Goal: Information Seeking & Learning: Check status

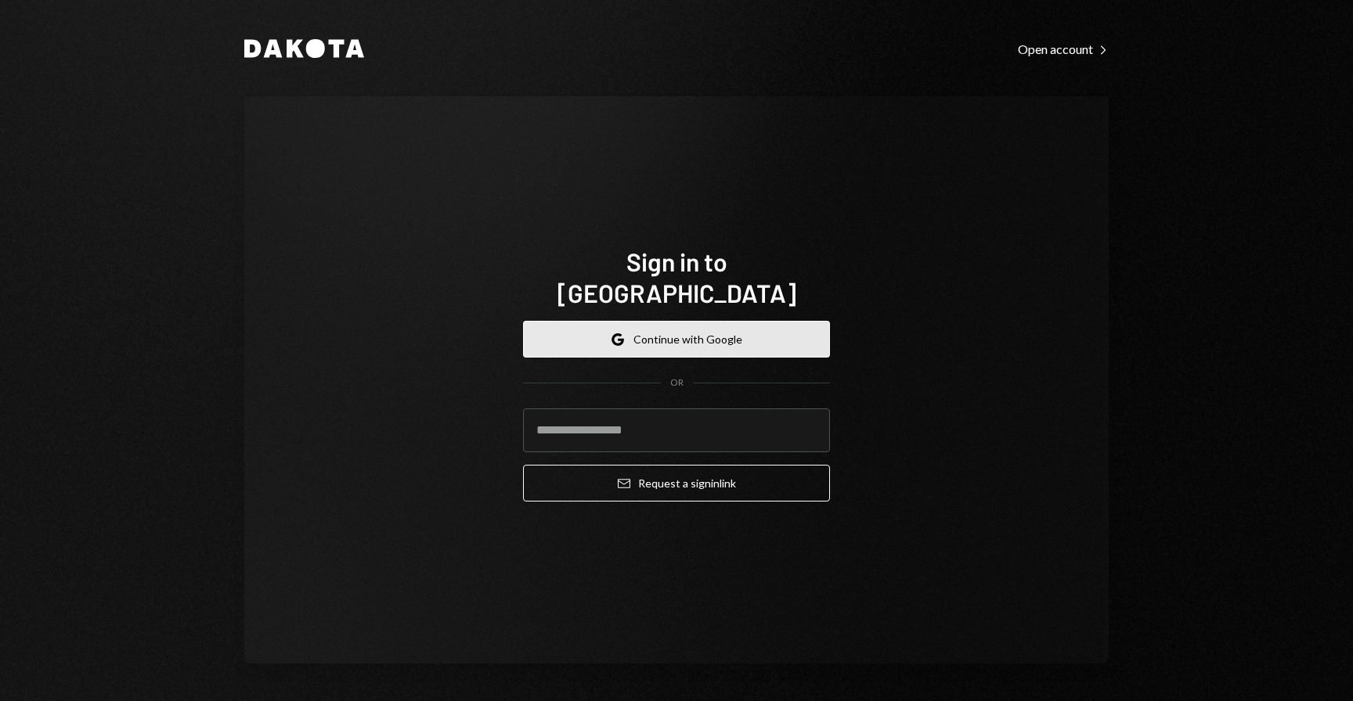
click at [735, 321] on button "Google Continue with Google" at bounding box center [676, 339] width 307 height 37
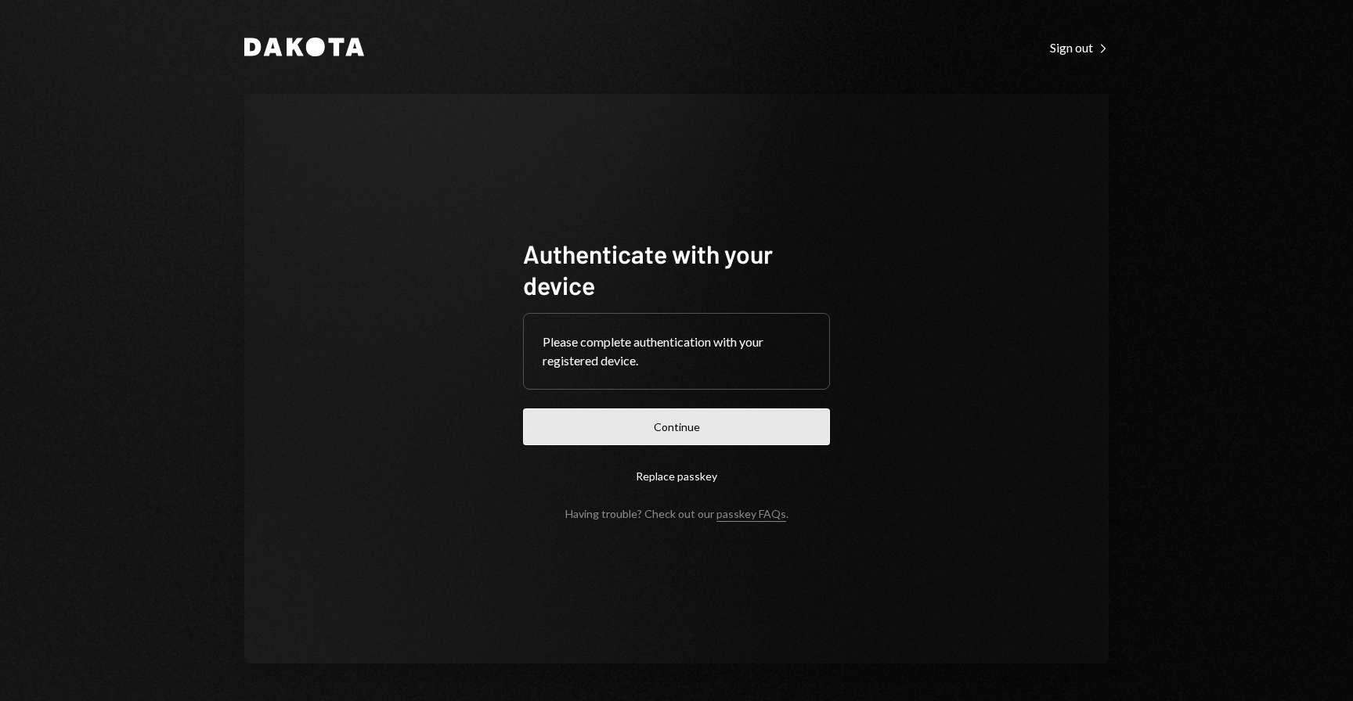
click at [769, 437] on button "Continue" at bounding box center [676, 427] width 307 height 37
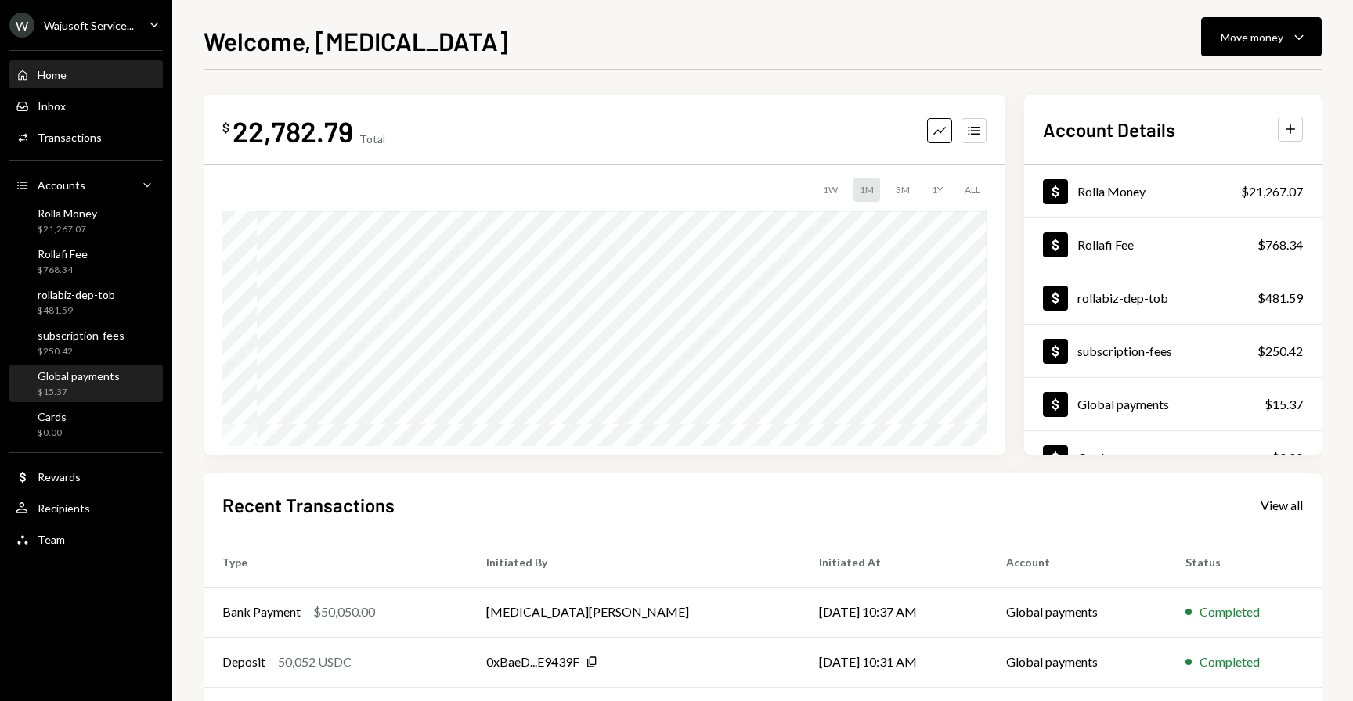
click at [71, 387] on div "$15.37" at bounding box center [79, 392] width 82 height 13
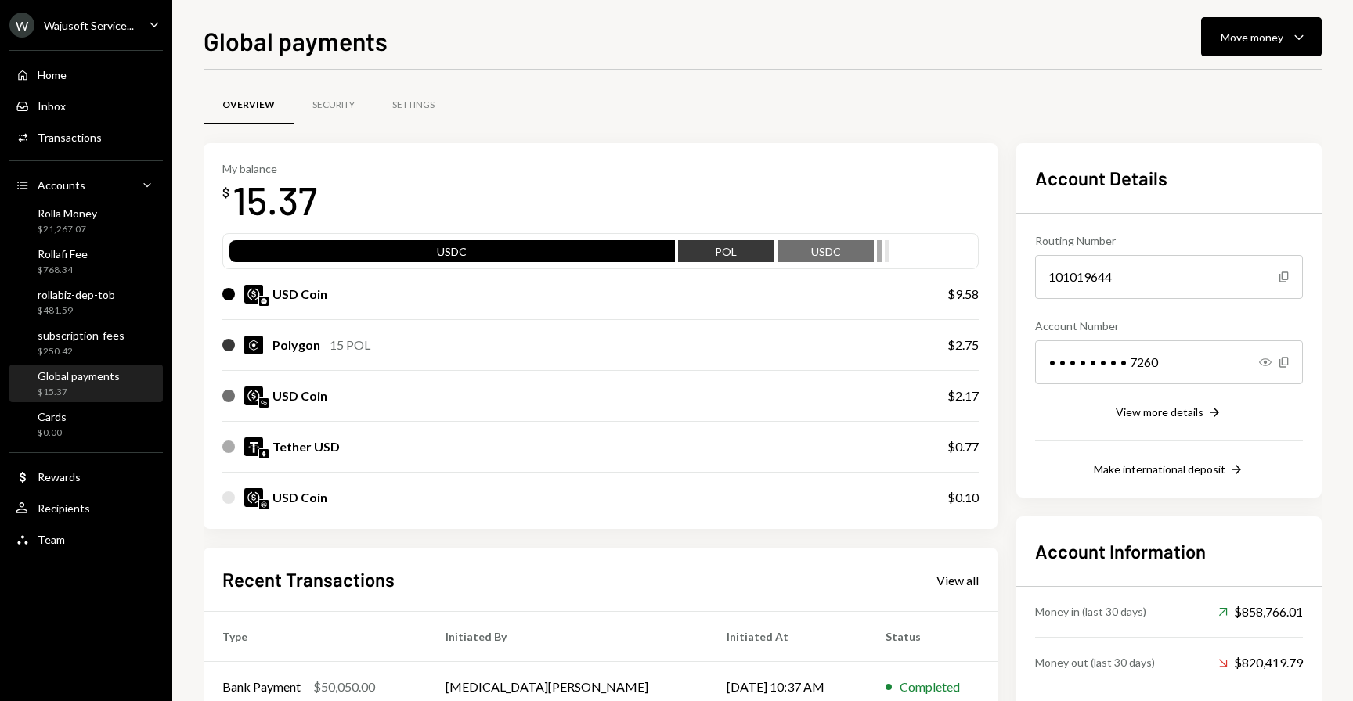
scroll to position [243, 0]
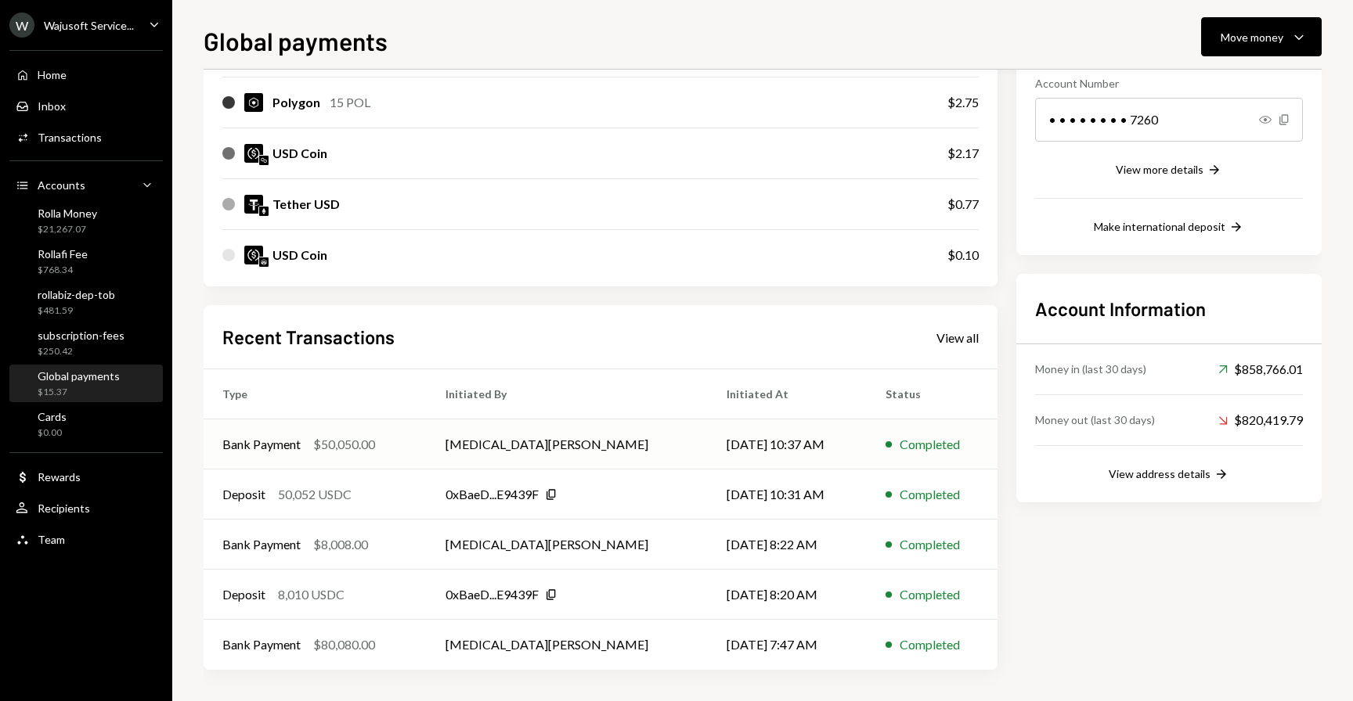
click at [809, 446] on td "08/12/25 10:37 AM" at bounding box center [787, 445] width 159 height 50
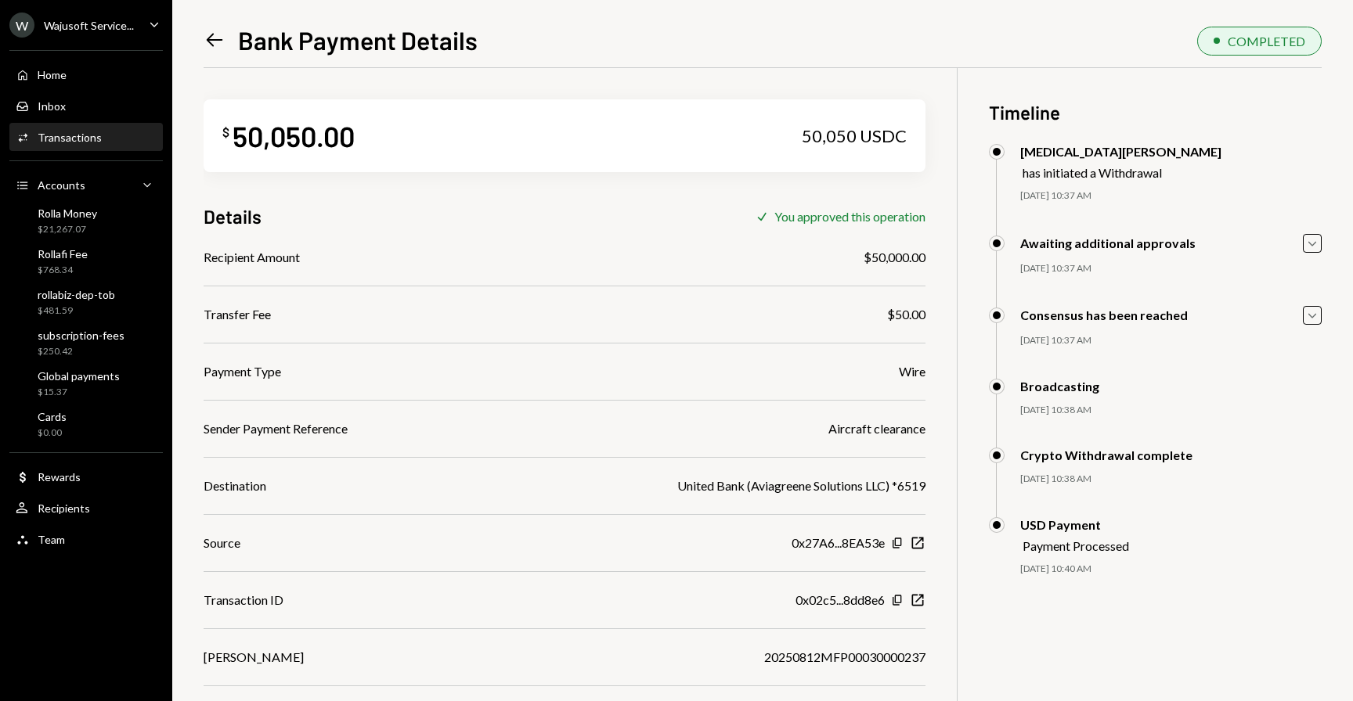
scroll to position [68, 0]
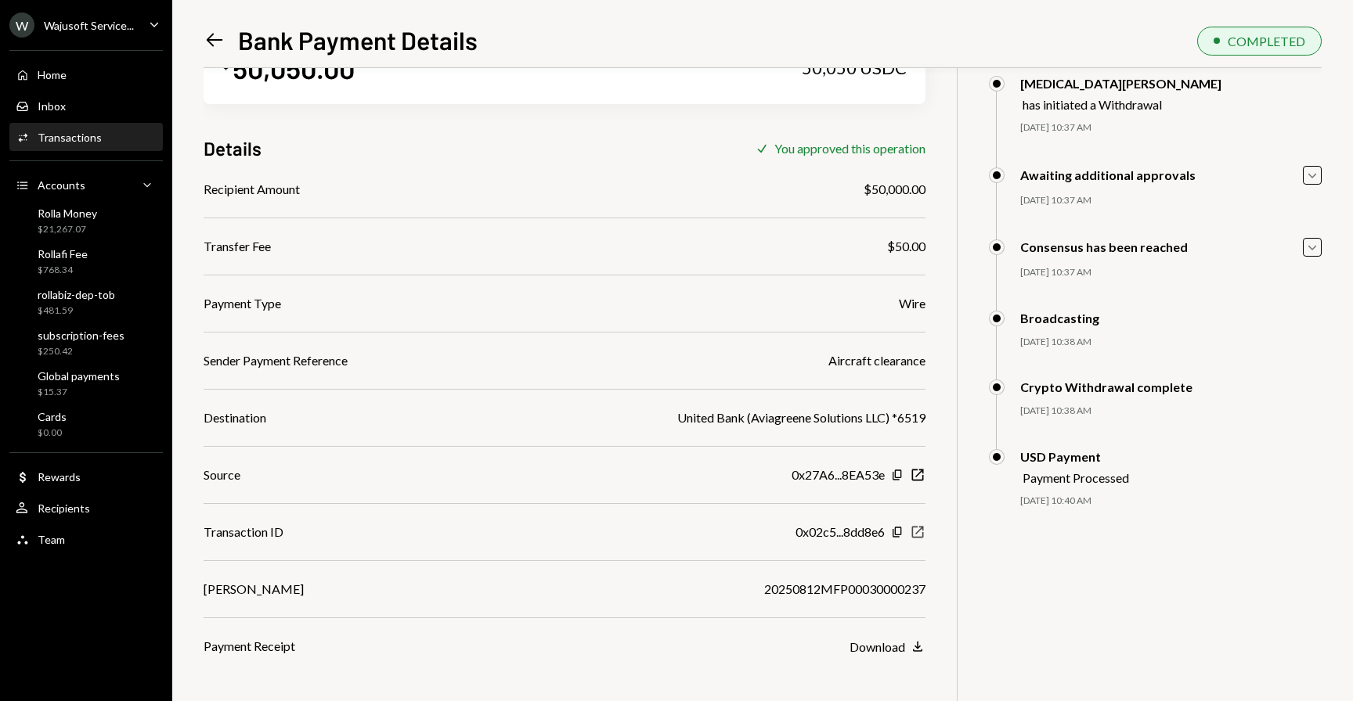
click at [920, 535] on icon "New Window" at bounding box center [917, 532] width 16 height 16
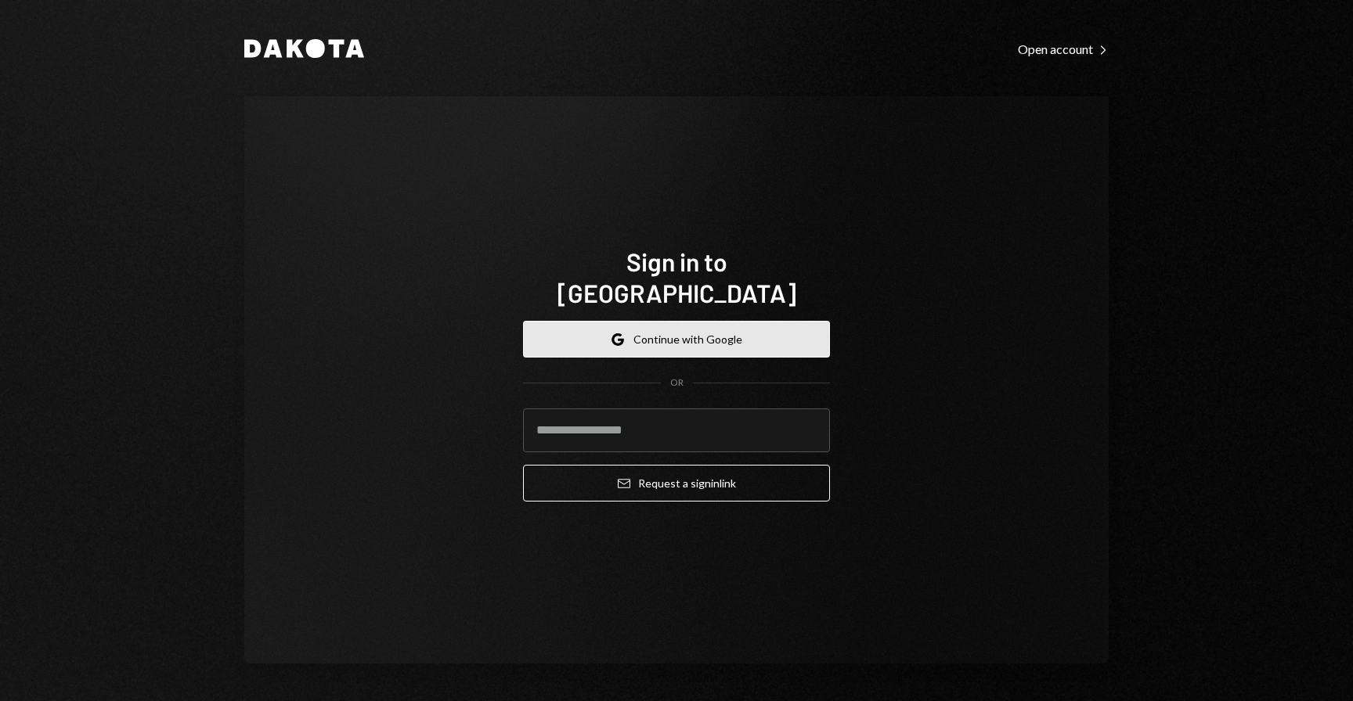
click at [685, 321] on button "Google Continue with Google" at bounding box center [676, 339] width 307 height 37
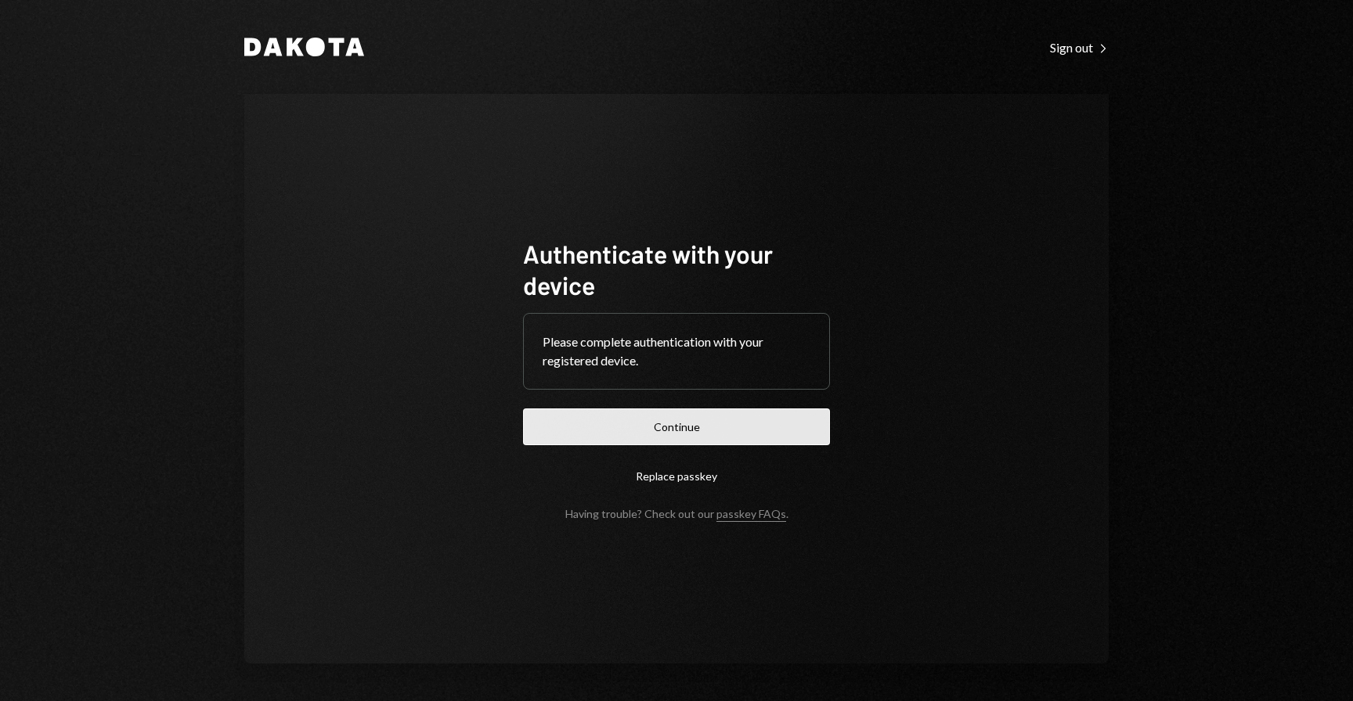
click at [754, 412] on button "Continue" at bounding box center [676, 427] width 307 height 37
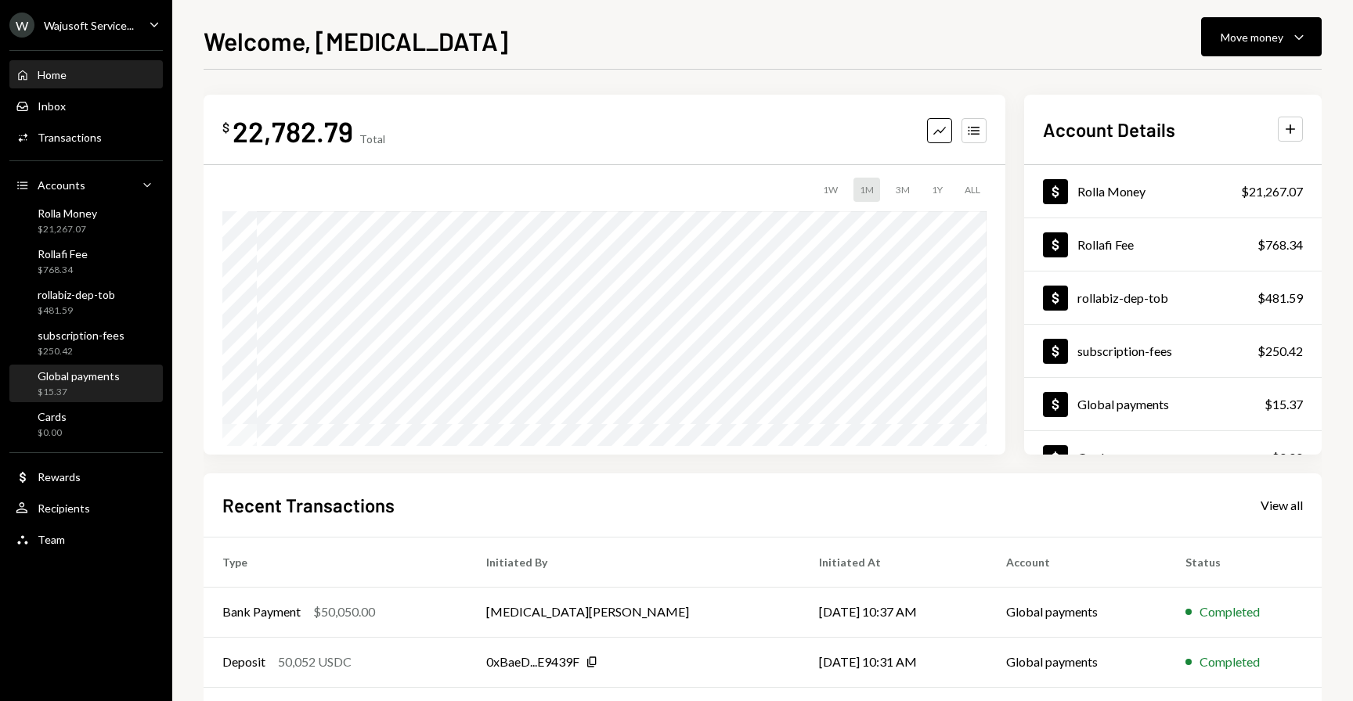
click at [77, 370] on div "Global payments" at bounding box center [79, 375] width 82 height 13
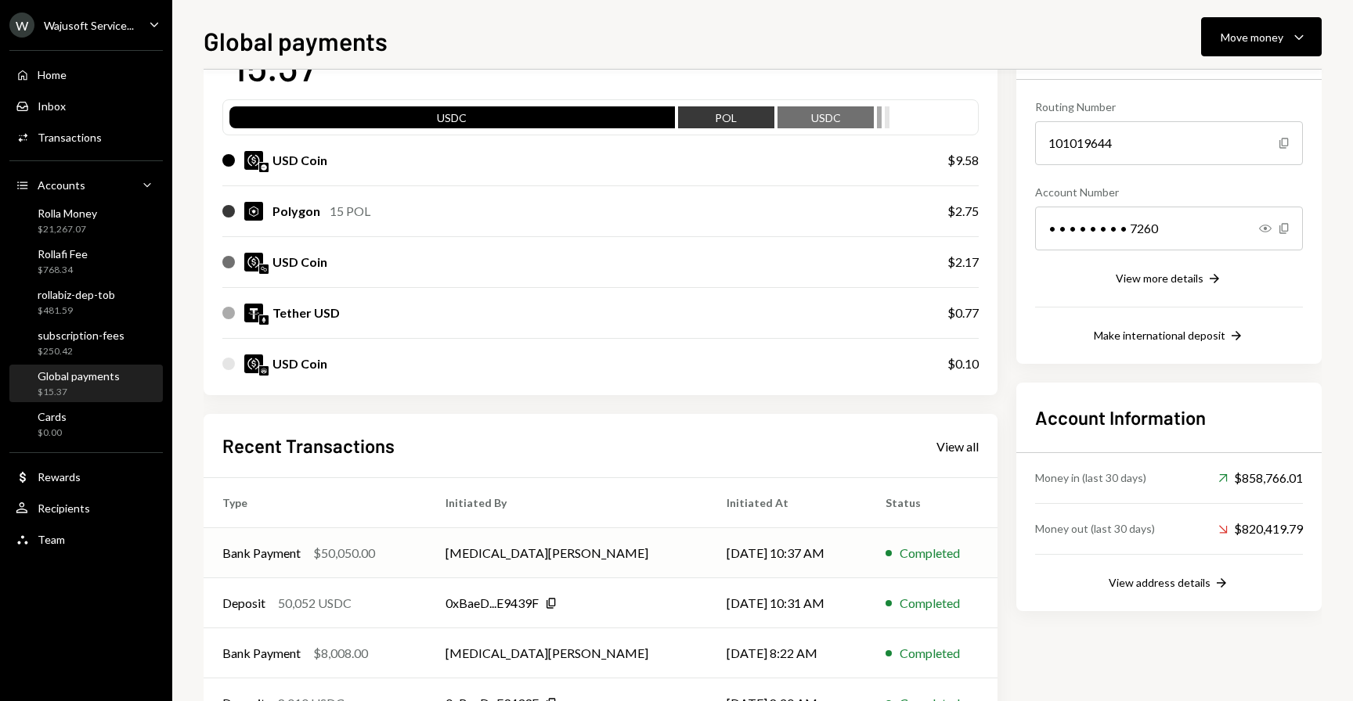
scroll to position [84, 0]
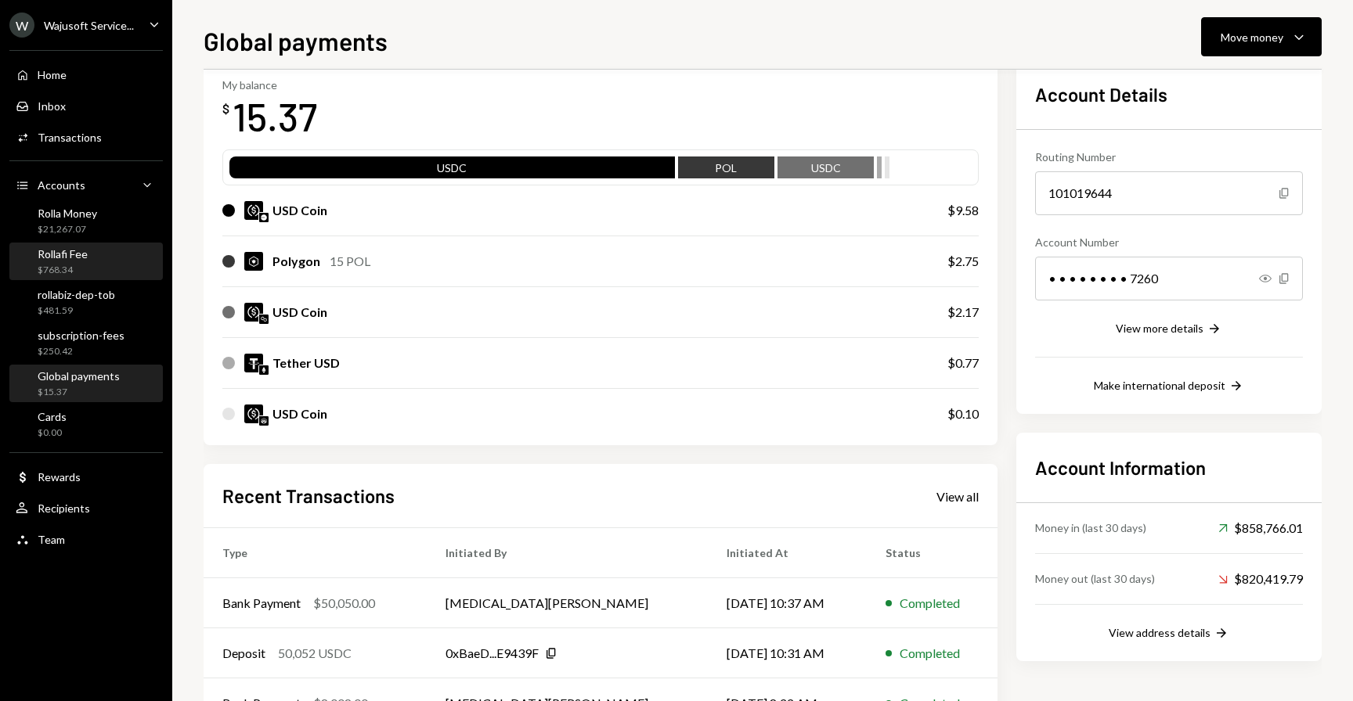
click at [88, 243] on link "Rollafi Fee $768.34" at bounding box center [85, 262] width 153 height 38
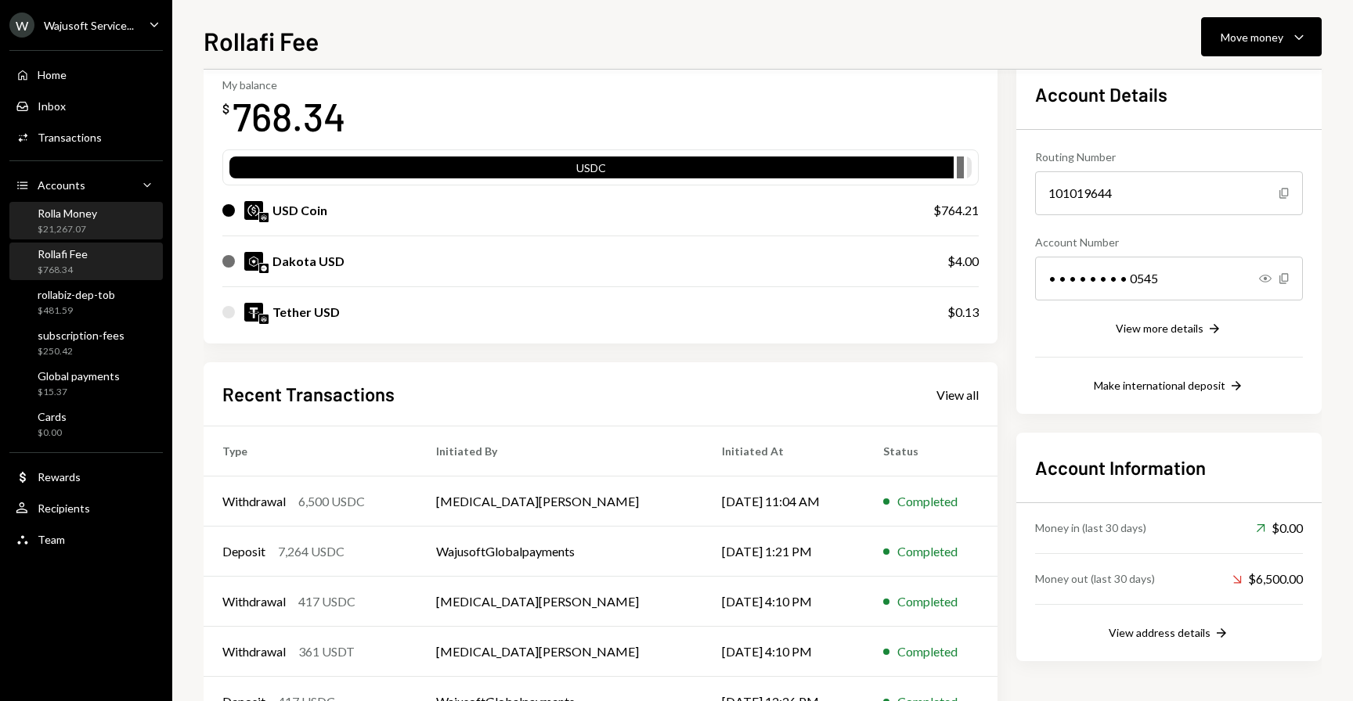
click at [87, 229] on div "$21,267.07" at bounding box center [67, 229] width 59 height 13
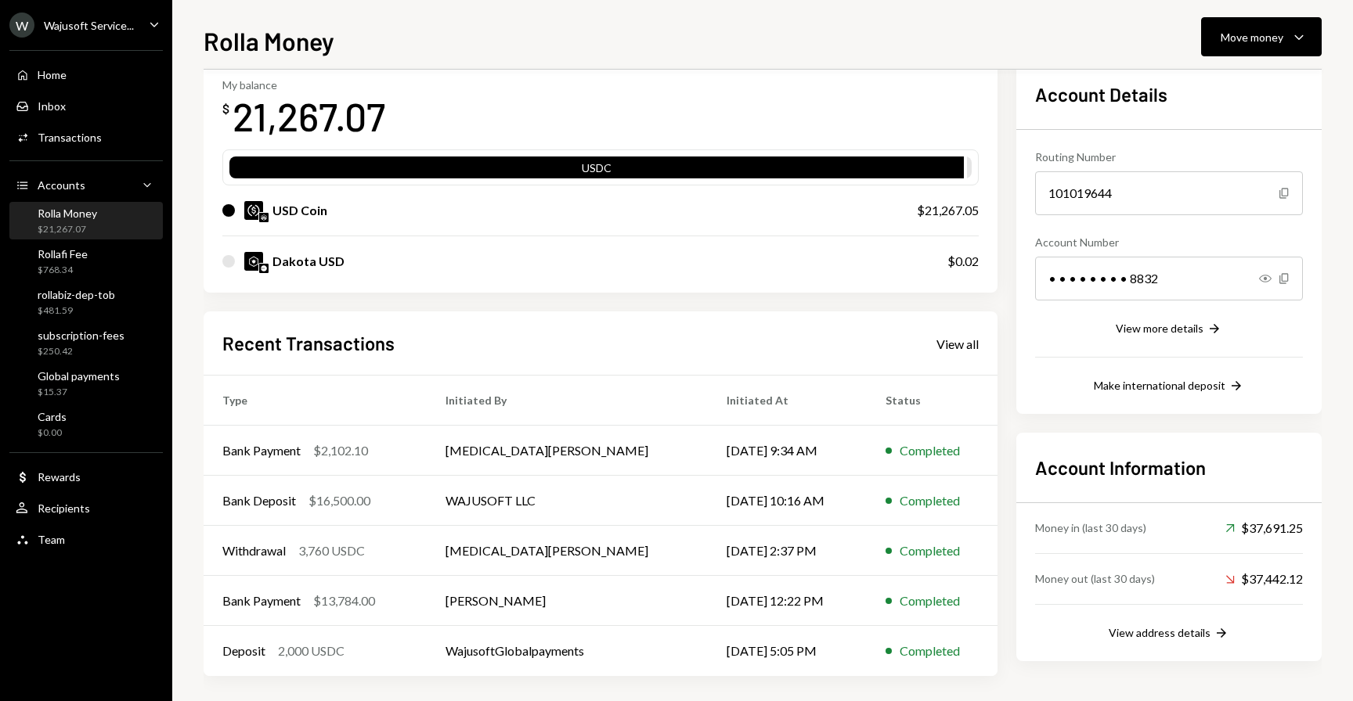
scroll to position [90, 0]
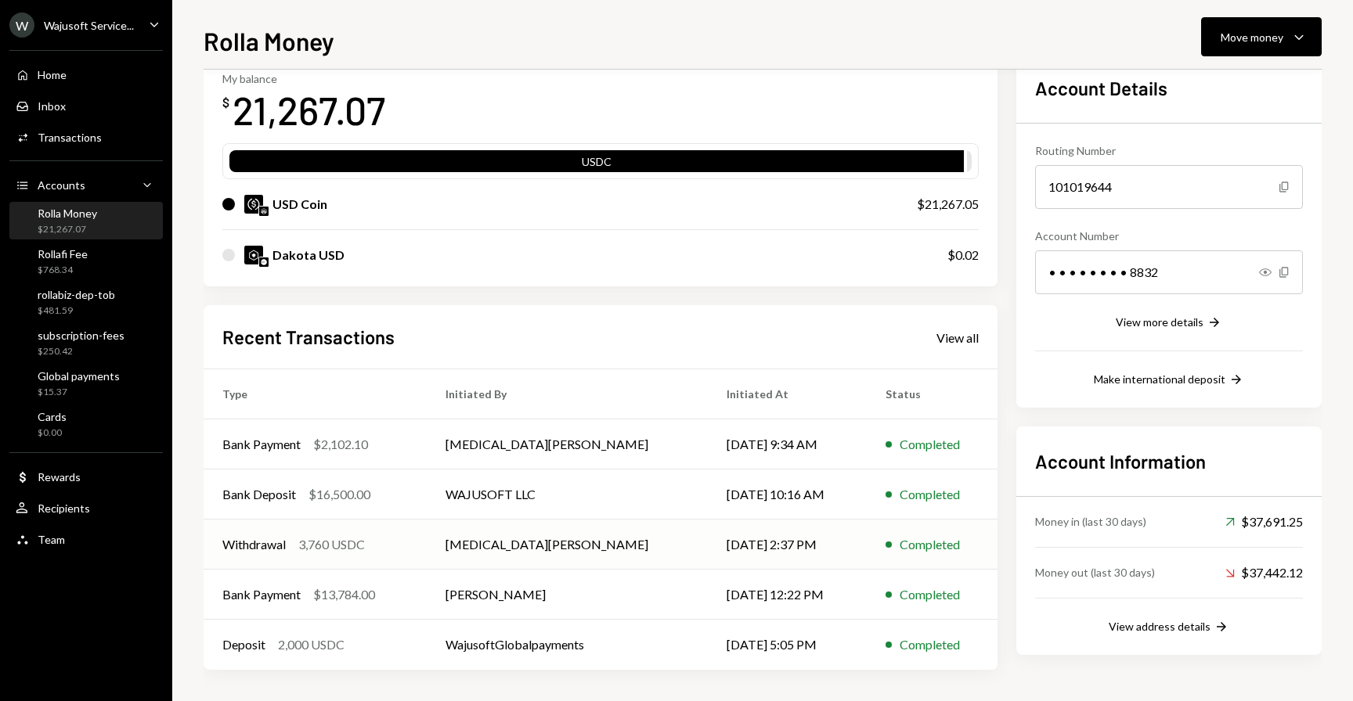
click at [564, 522] on td "[MEDICAL_DATA][PERSON_NAME]" at bounding box center [567, 545] width 281 height 50
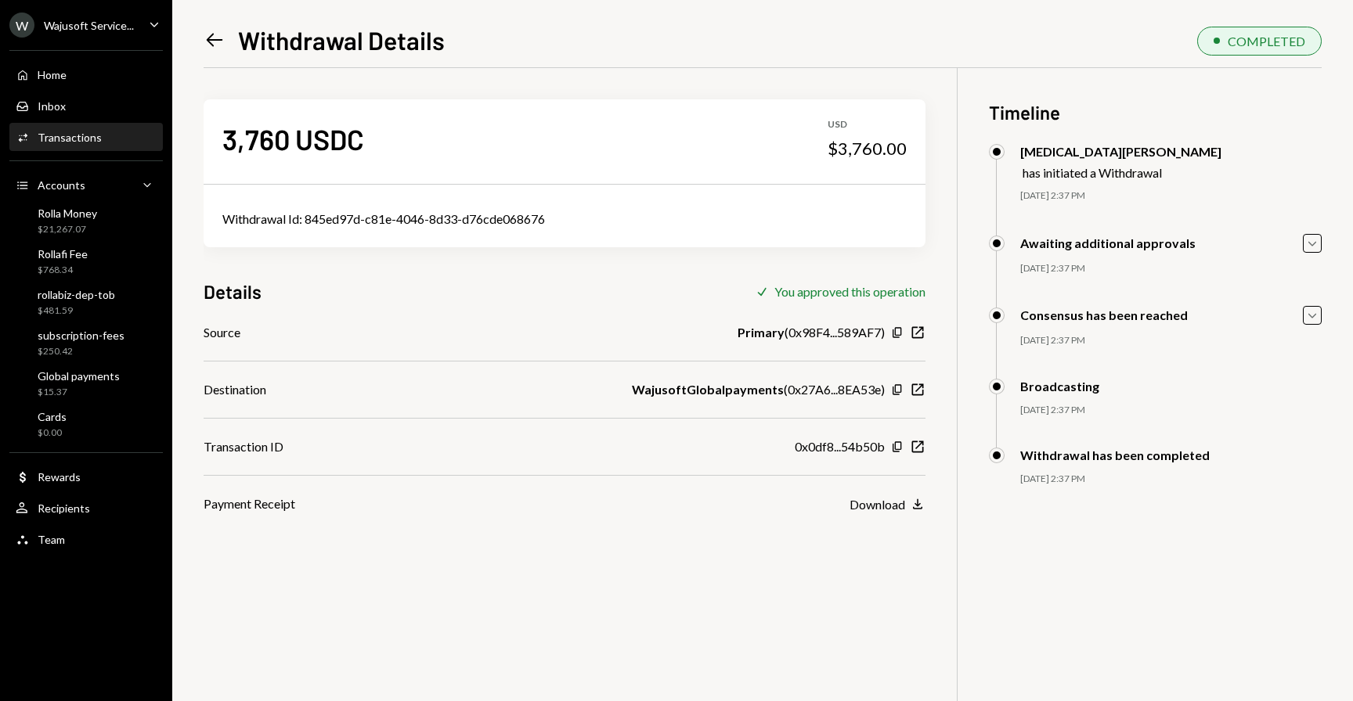
click at [205, 31] on icon "Left Arrow" at bounding box center [215, 40] width 22 height 22
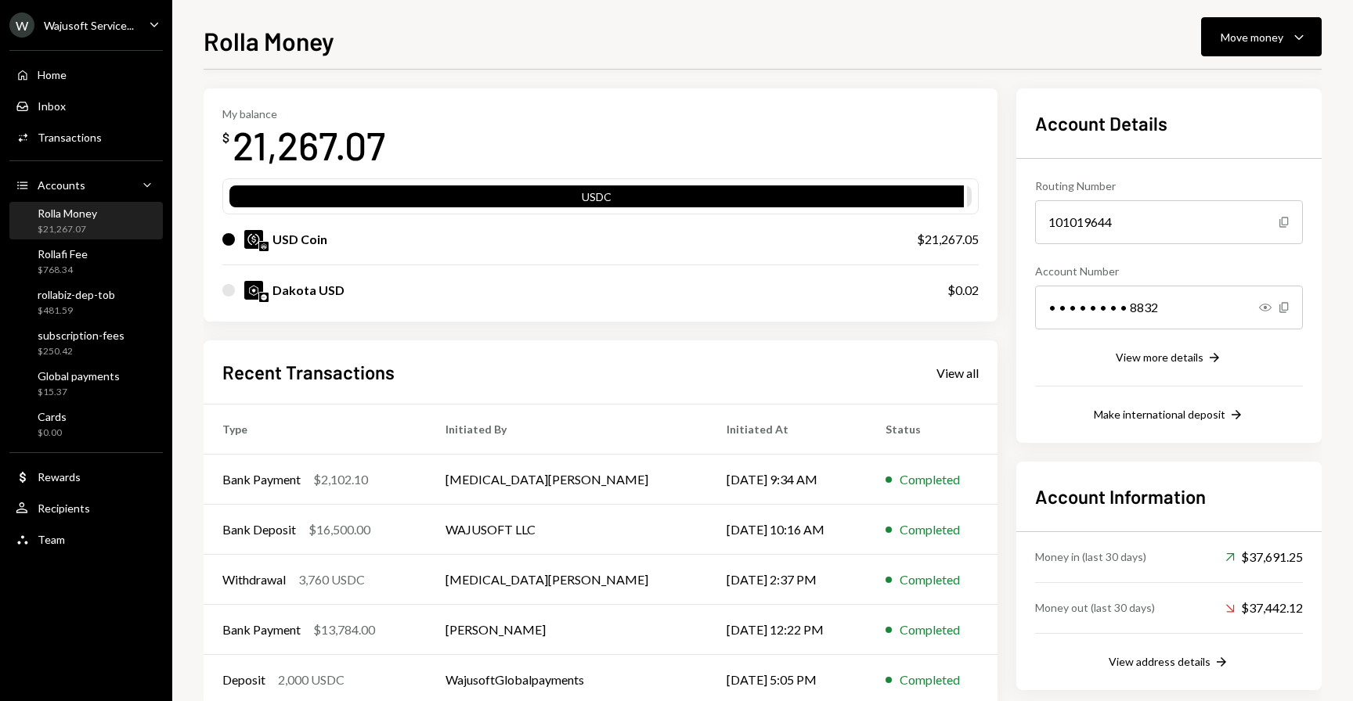
scroll to position [90, 0]
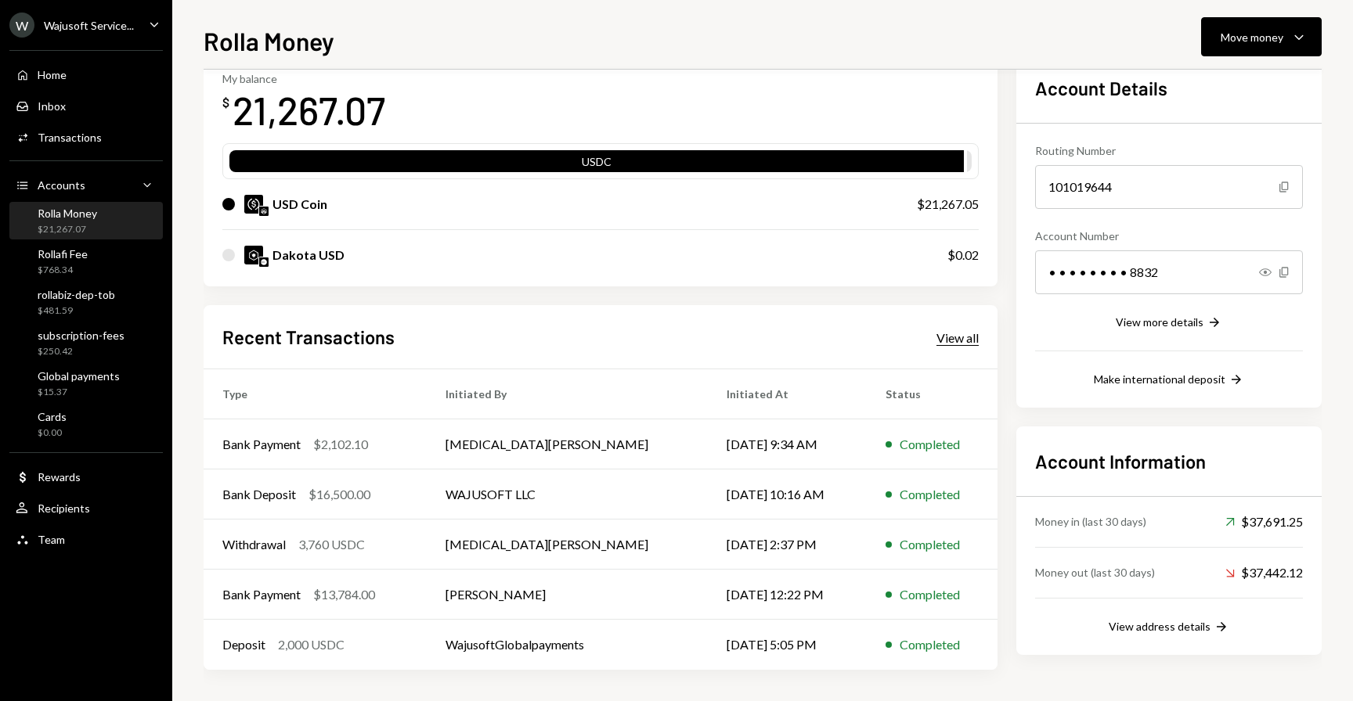
click at [949, 336] on div "View all" at bounding box center [957, 338] width 42 height 16
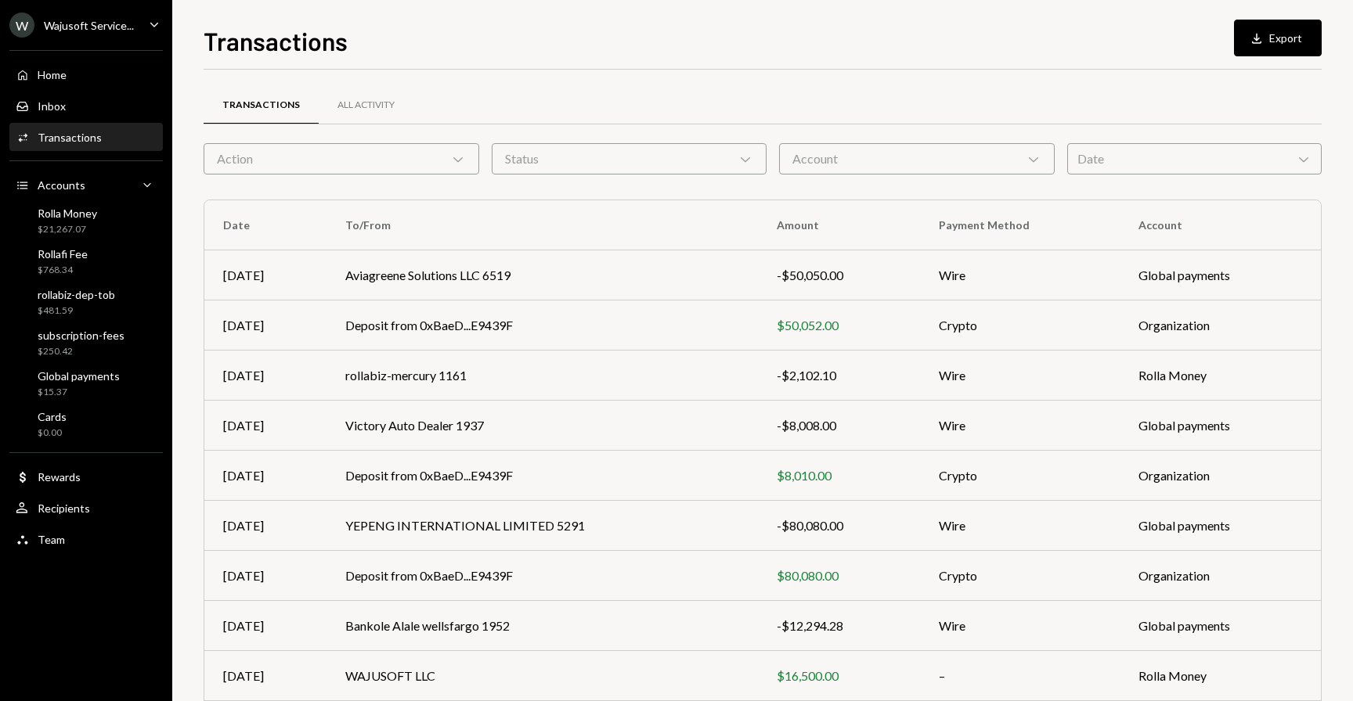
click at [819, 153] on div "Account Chevron Down" at bounding box center [917, 158] width 276 height 31
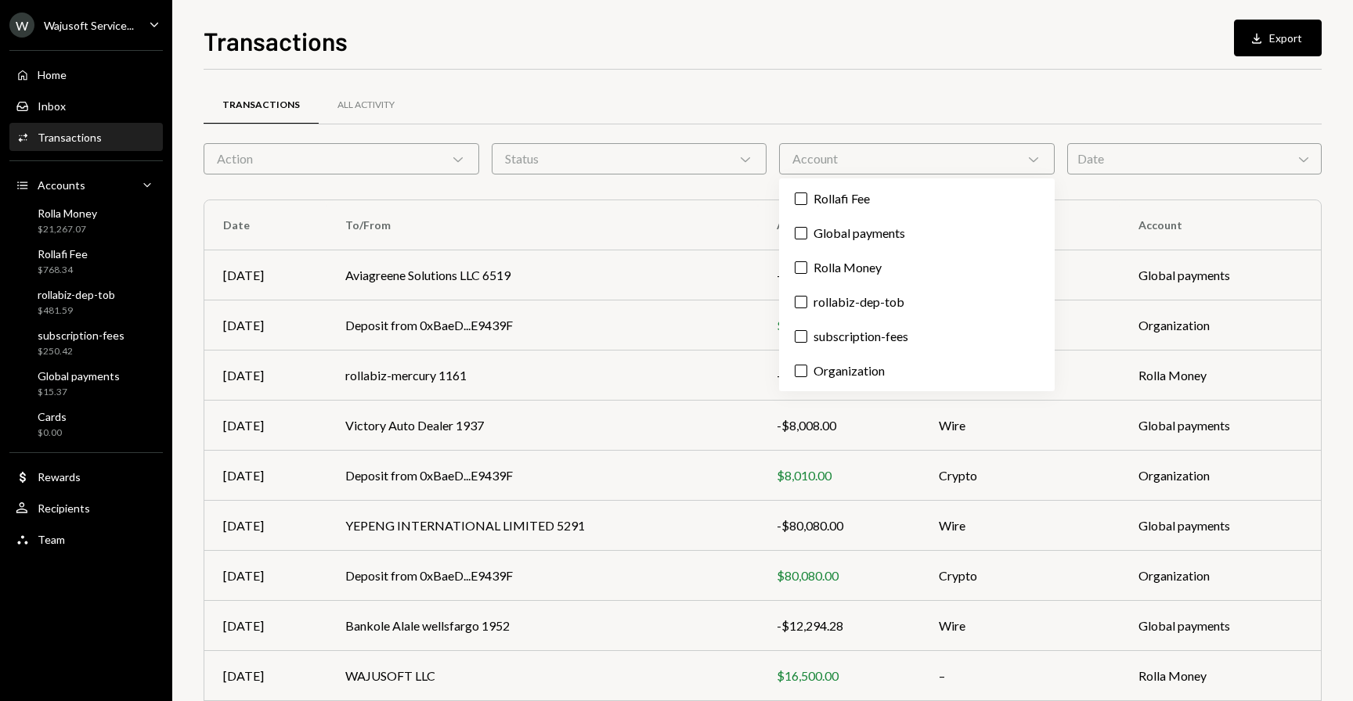
drag, startPoint x: 830, startPoint y: 190, endPoint x: 837, endPoint y: 283, distance: 93.4
click at [837, 283] on div "Rollafi Fee Global payments Rolla Money rollabiz-dep-tob subscription-fees Orga…" at bounding box center [917, 284] width 276 height 213
click at [837, 265] on label "Rolla Money" at bounding box center [916, 268] width 263 height 28
click at [807, 265] on button "Rolla Money" at bounding box center [800, 267] width 13 height 13
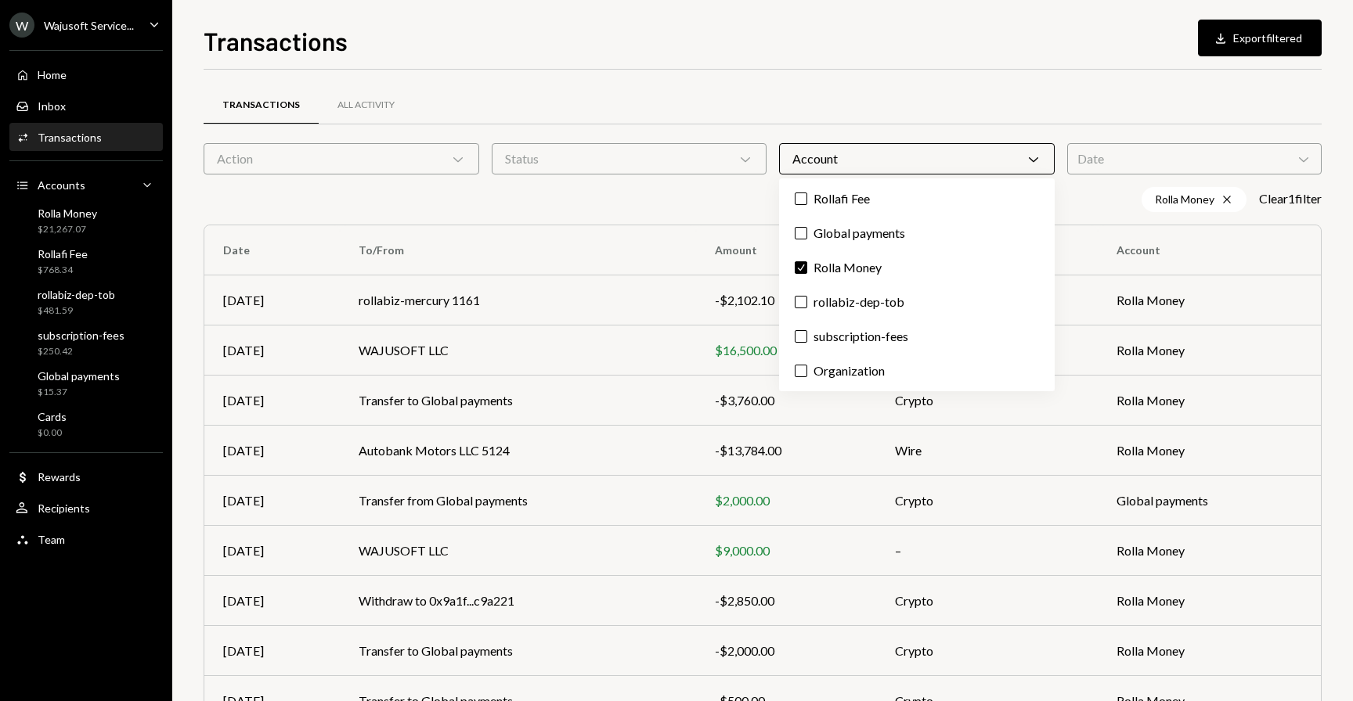
click at [800, 85] on div "Transactions All Activity Action Chevron Down Status Chevron Down Account Chevr…" at bounding box center [763, 456] width 1118 height 773
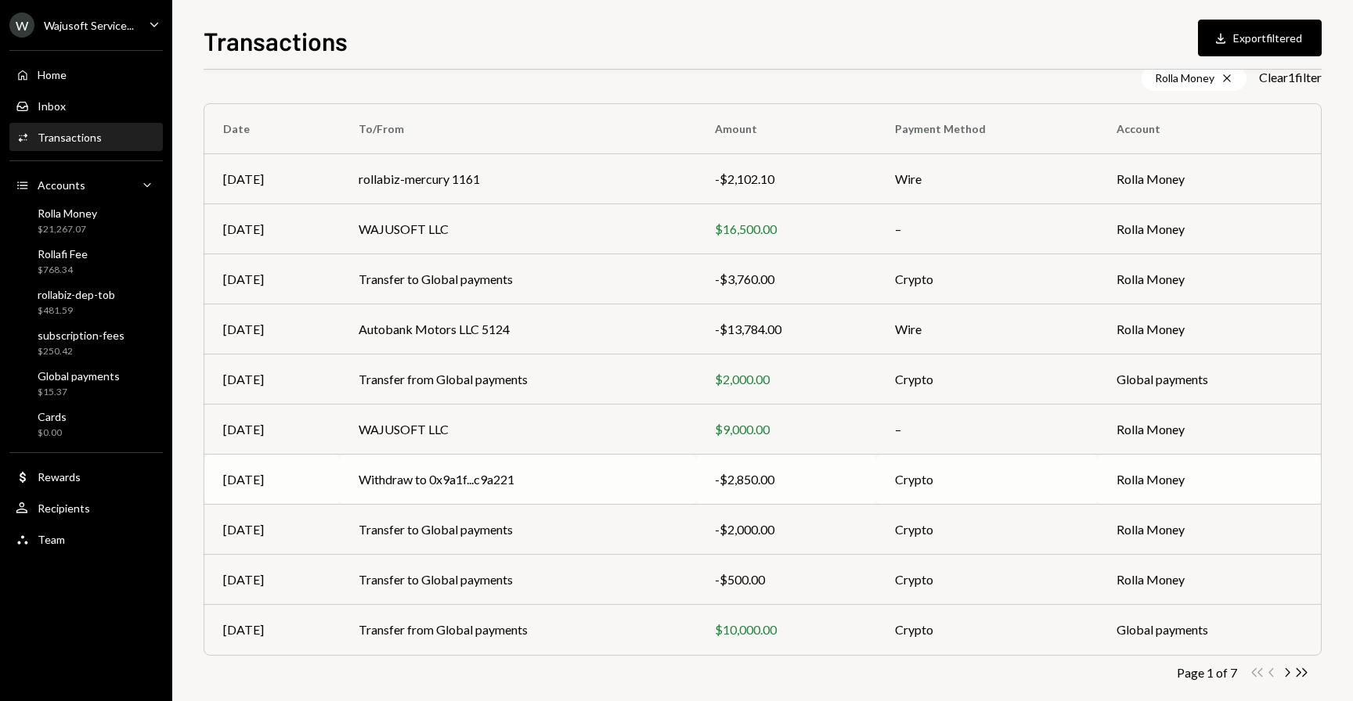
scroll to position [141, 0]
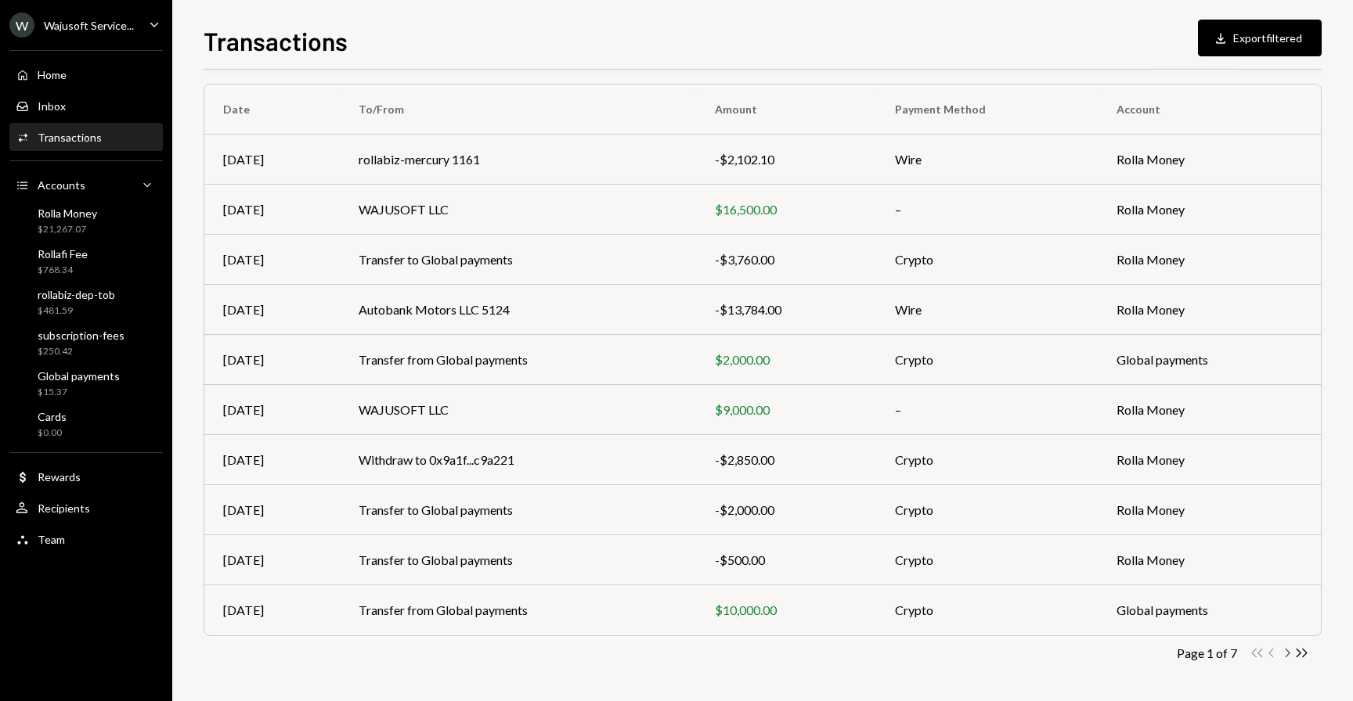
click at [1288, 652] on icon "Chevron Right" at bounding box center [1286, 653] width 15 height 15
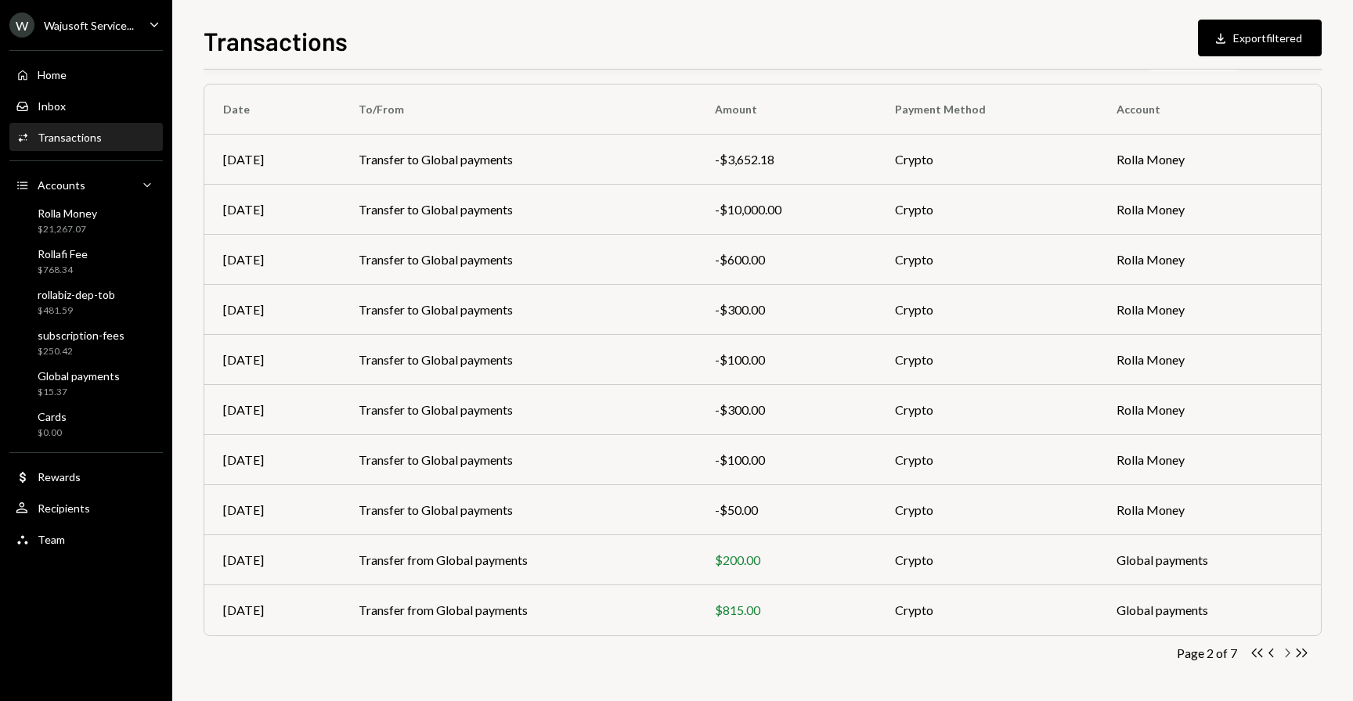
click at [1285, 653] on icon "Chevron Right" at bounding box center [1286, 653] width 15 height 15
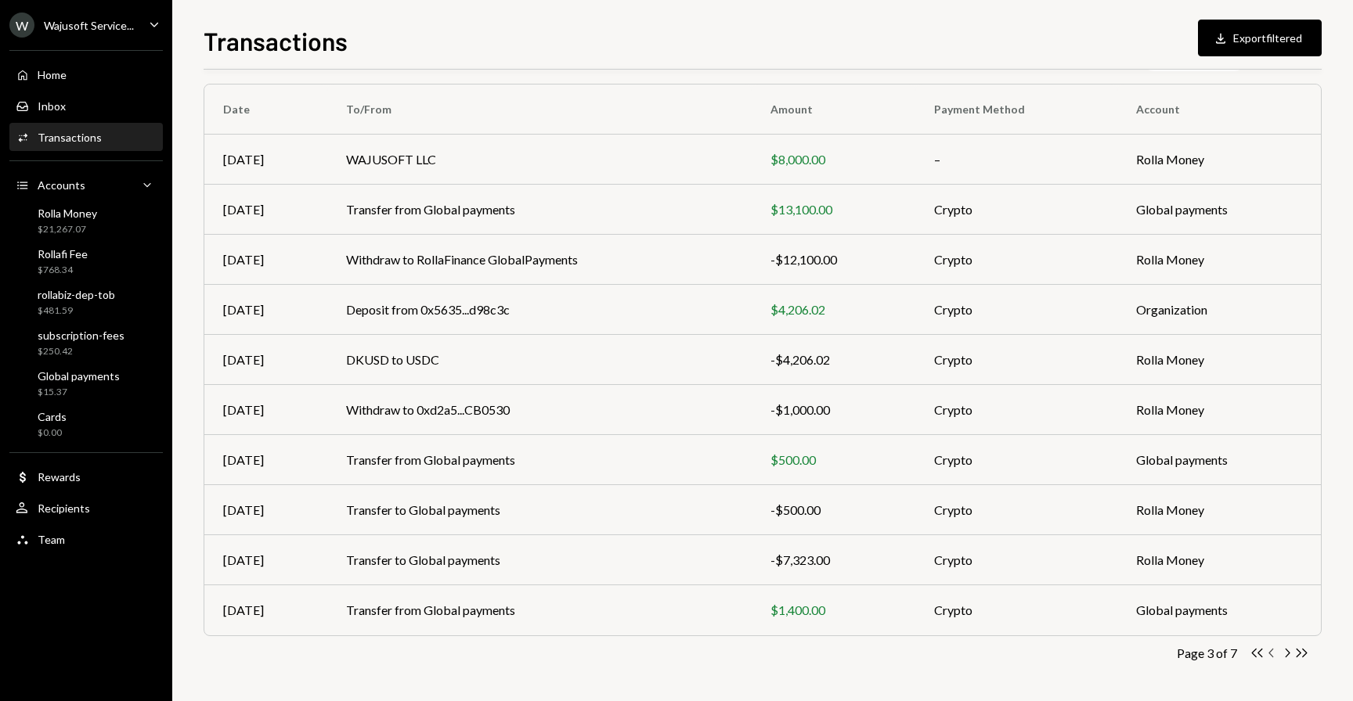
click at [1270, 646] on icon "Chevron Left" at bounding box center [1271, 653] width 15 height 15
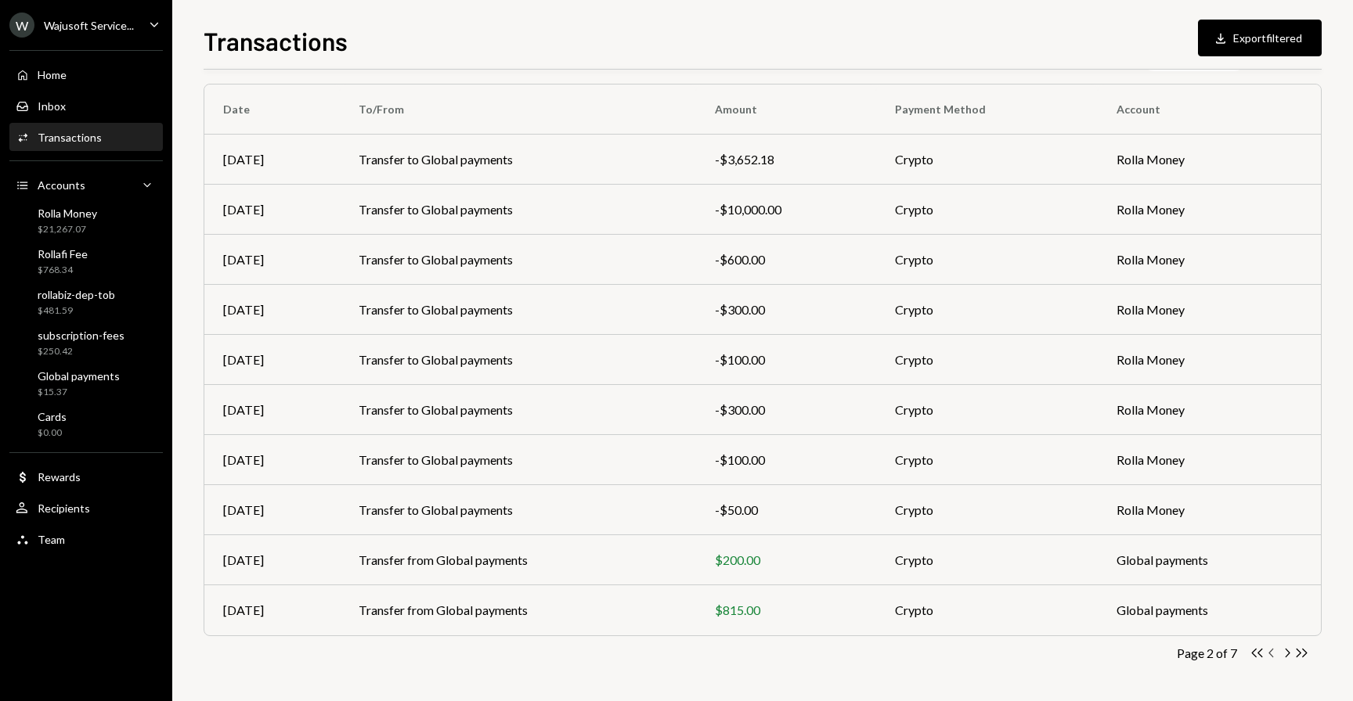
click at [1270, 655] on icon "Chevron Left" at bounding box center [1271, 653] width 15 height 15
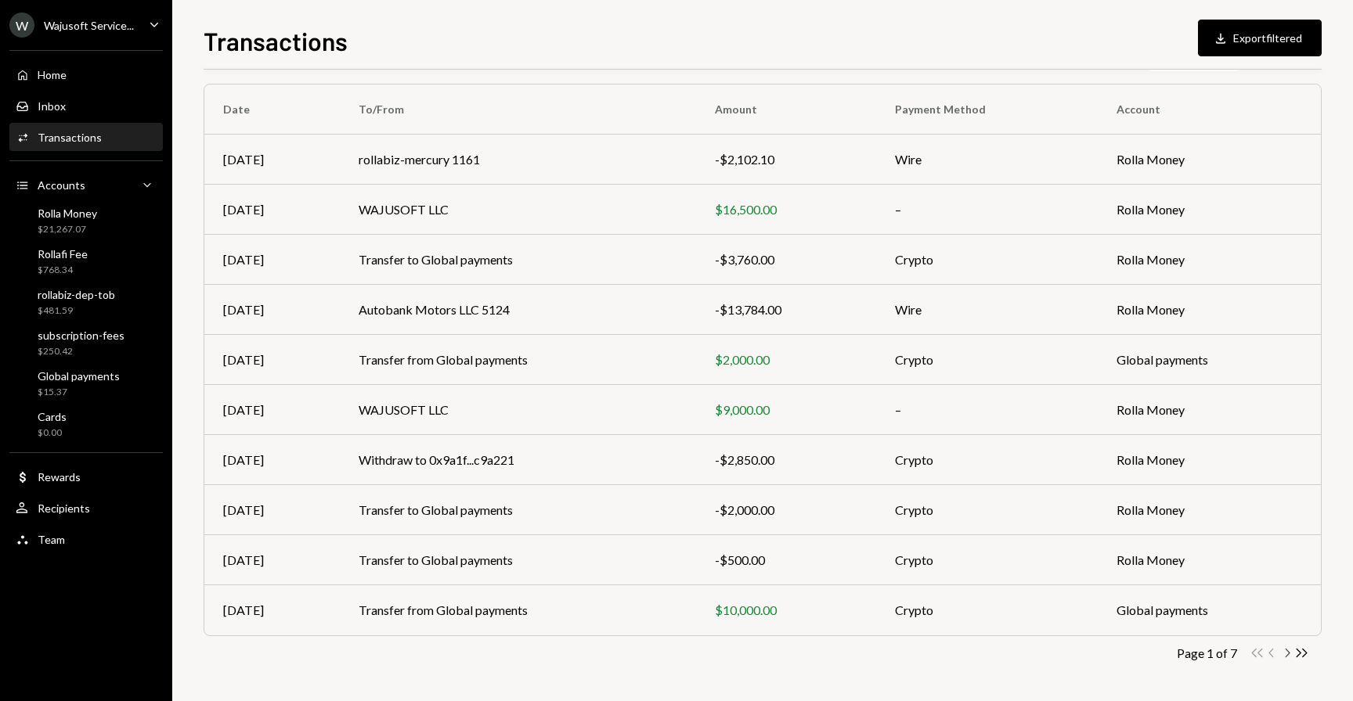
click at [1286, 654] on icon "Chevron Right" at bounding box center [1286, 653] width 15 height 15
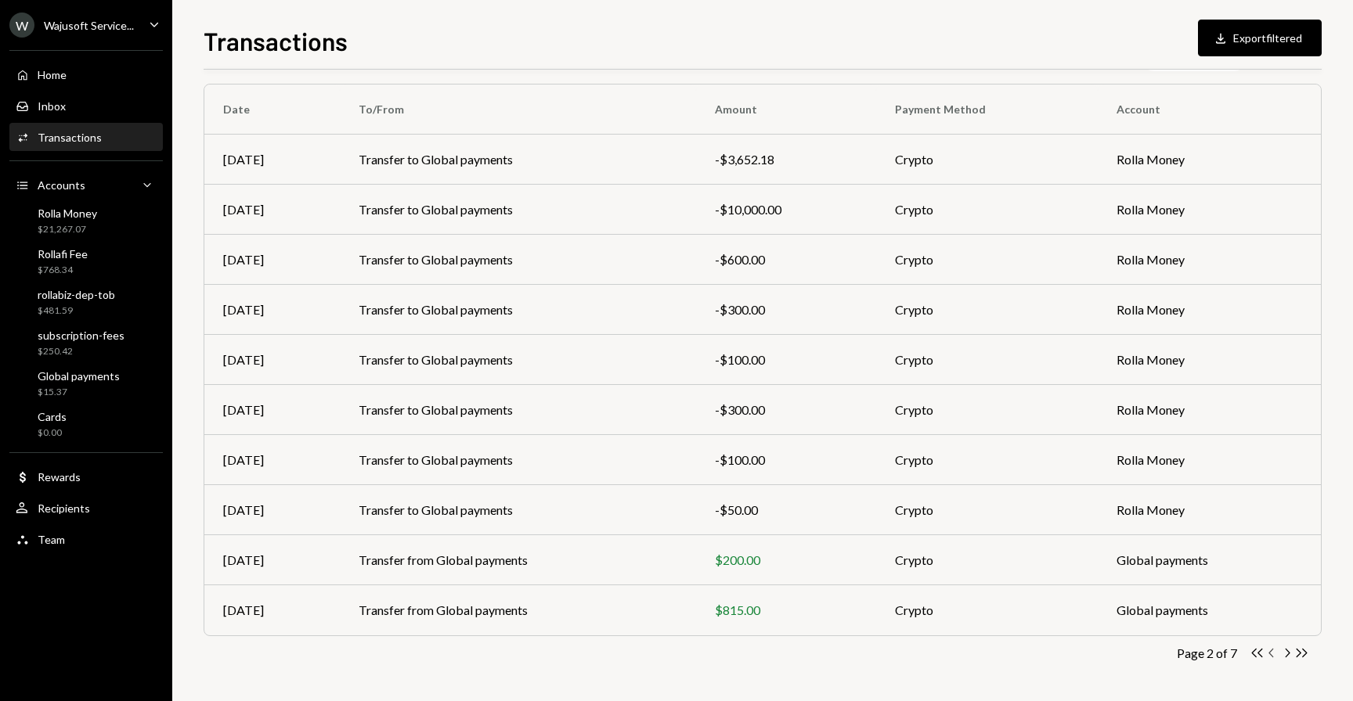
click at [1270, 653] on icon "Chevron Left" at bounding box center [1271, 653] width 15 height 15
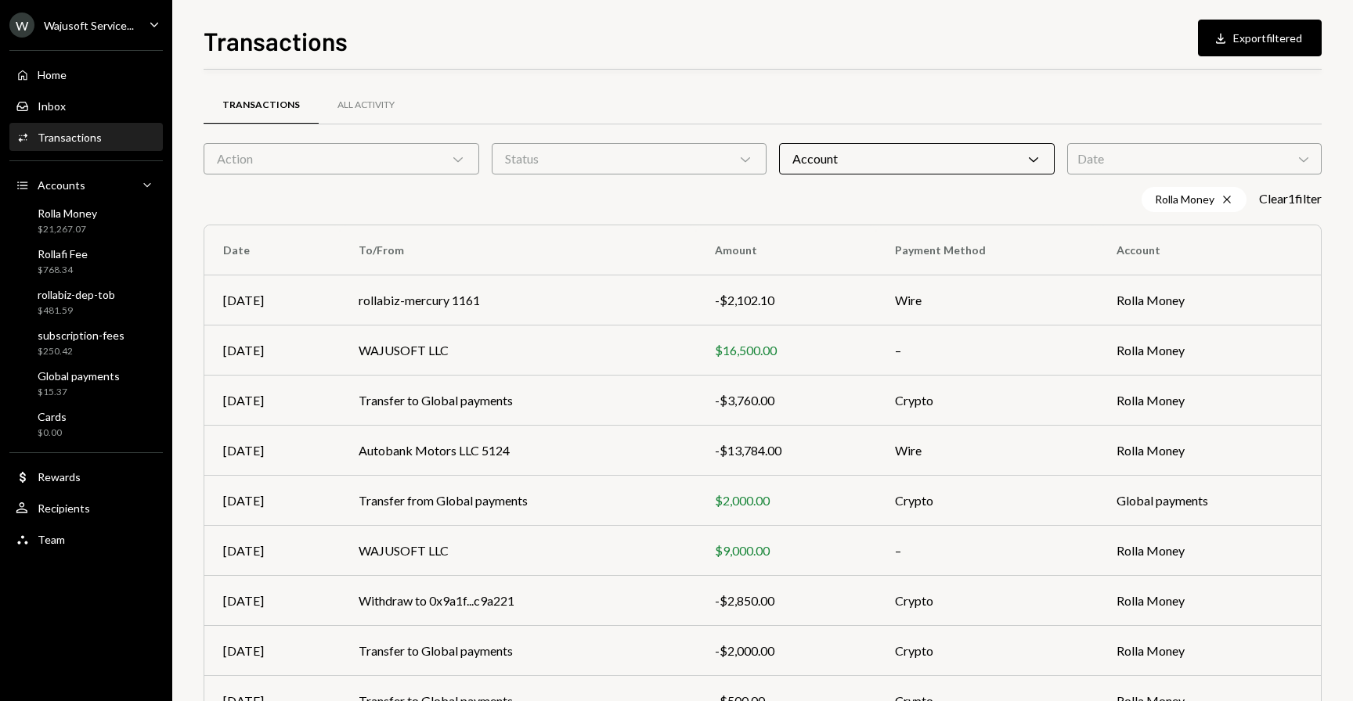
scroll to position [141, 0]
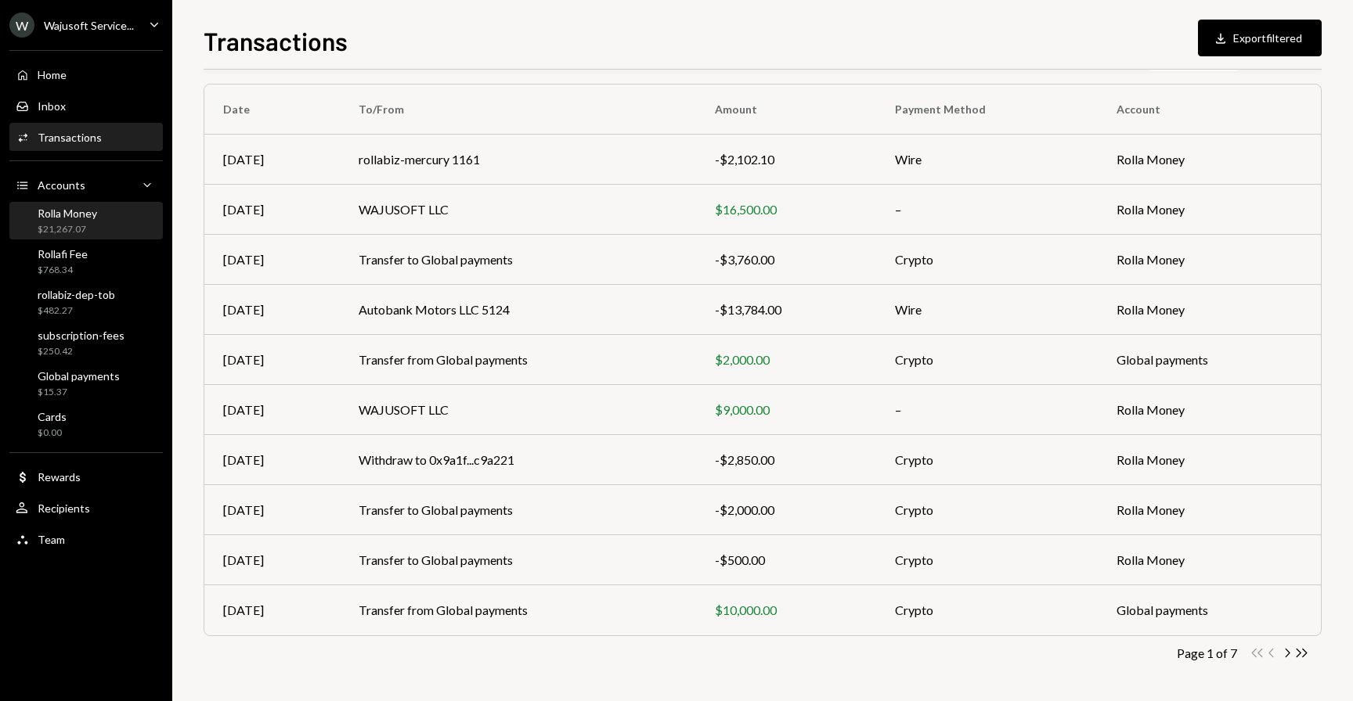
click at [97, 236] on div "Rolla Money $21,267.07" at bounding box center [86, 222] width 141 height 36
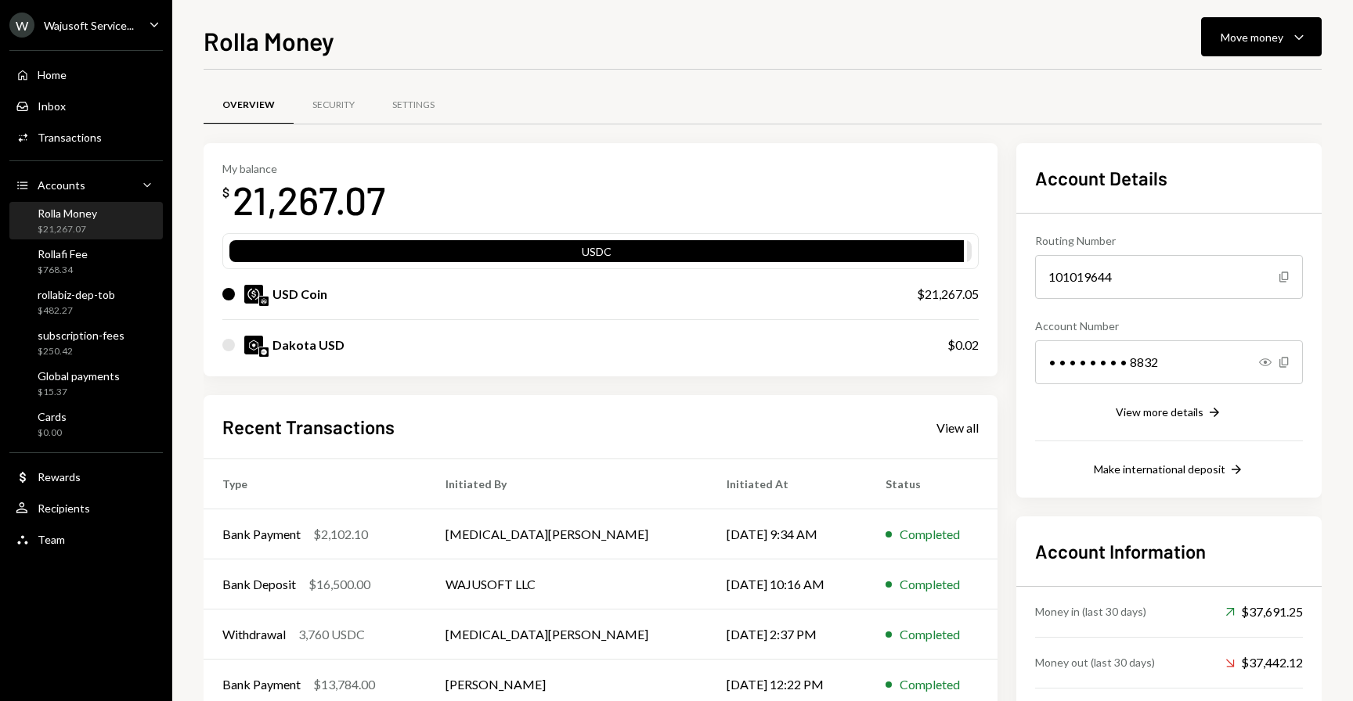
scroll to position [90, 0]
